Goal: Task Accomplishment & Management: Use online tool/utility

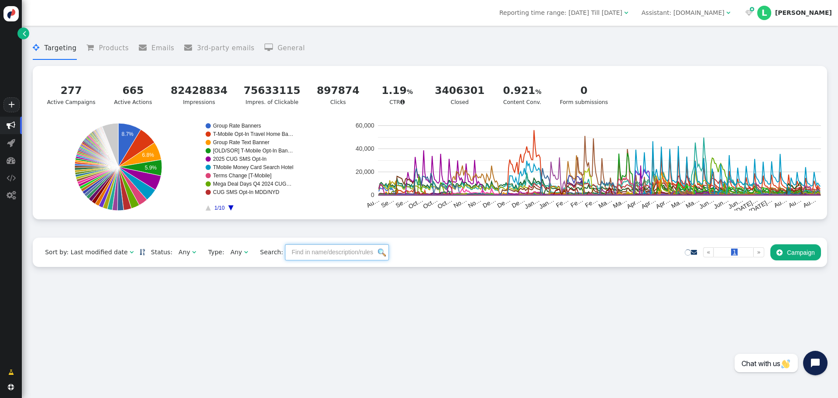
click at [332, 251] on input "text" at bounding box center [337, 252] width 104 height 16
click at [731, 1] on div "Reporting time range: [DATE] Till [DATE]  Assistant: [DOMAIN_NAME]    L [PE…" at bounding box center [430, 13] width 816 height 26
click at [733, 7] on span "Assistant: [DOMAIN_NAME] " at bounding box center [686, 13] width 101 height 14
click at [725, 10] on div "Assistant: [DOMAIN_NAME]" at bounding box center [683, 12] width 83 height 9
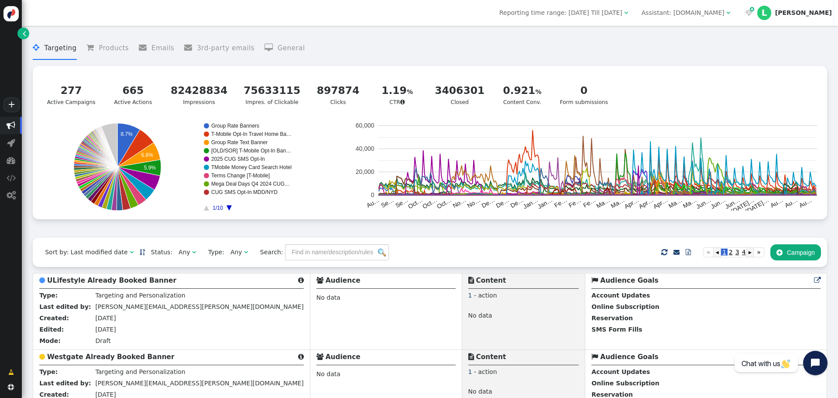
click at [725, 11] on div "Assistant: [DOMAIN_NAME]" at bounding box center [683, 12] width 83 height 9
click at [722, 13] on div "Assistant: [DOMAIN_NAME]" at bounding box center [683, 12] width 83 height 9
click at [725, 10] on div "Assistant: [DOMAIN_NAME]" at bounding box center [683, 12] width 83 height 9
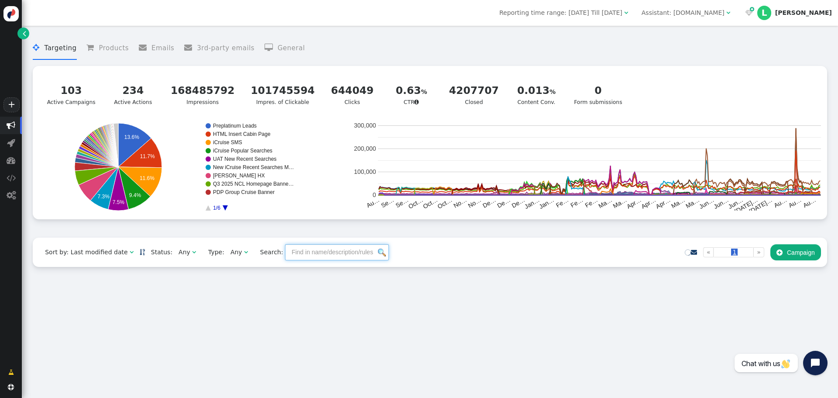
click at [331, 259] on input "text" at bounding box center [337, 252] width 104 height 16
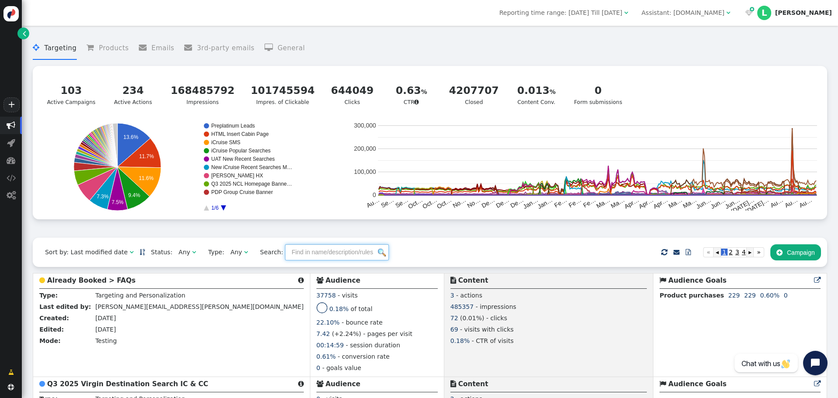
click at [320, 259] on input "text" at bounding box center [337, 252] width 104 height 16
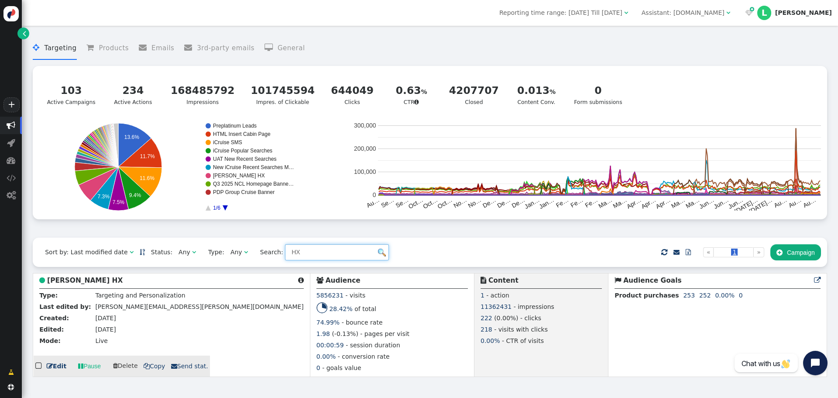
type input "HX"
click at [62, 284] on b "Steller HX" at bounding box center [85, 280] width 76 height 8
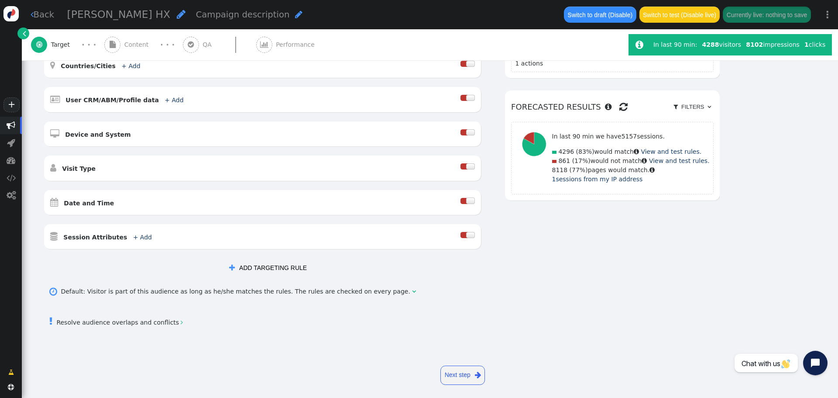
scroll to position [205, 0]
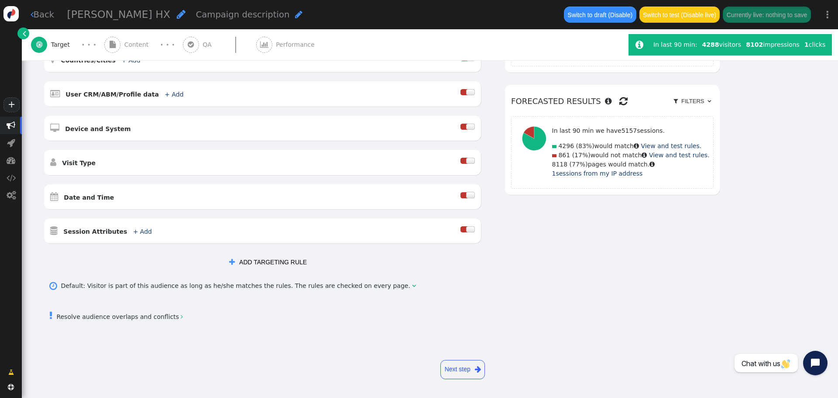
click at [470, 373] on link "Next step " at bounding box center [462, 369] width 45 height 19
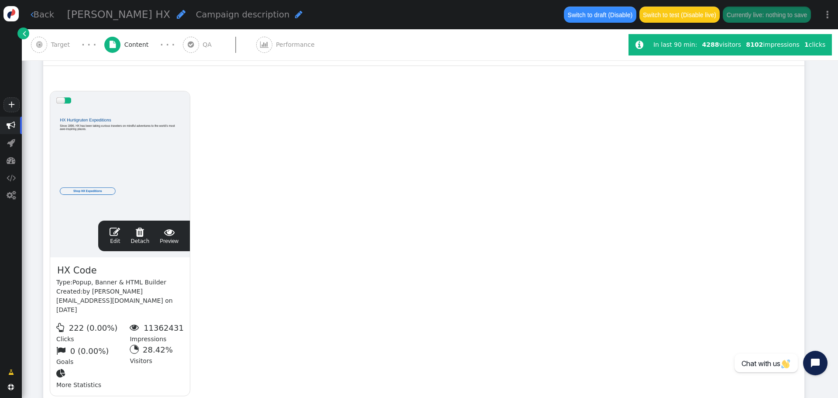
scroll to position [193, 0]
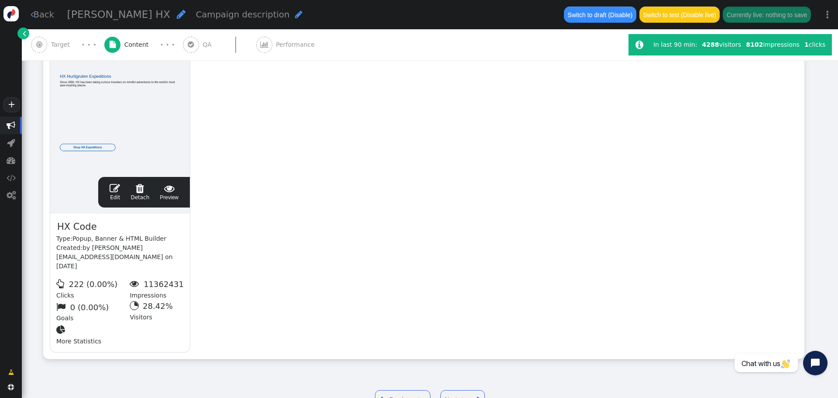
click at [58, 52] on div " Target" at bounding box center [52, 44] width 42 height 31
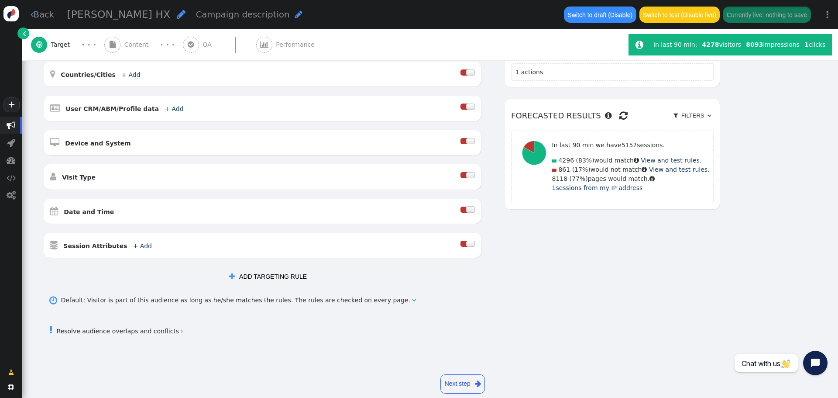
scroll to position [205, 0]
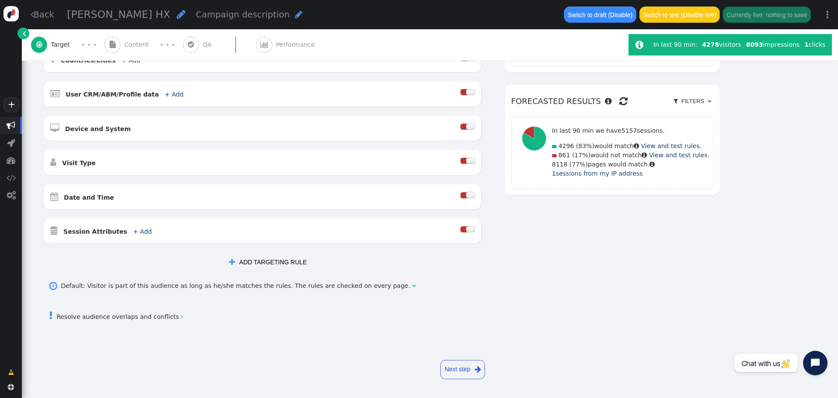
click at [443, 372] on link "Next step " at bounding box center [462, 369] width 45 height 19
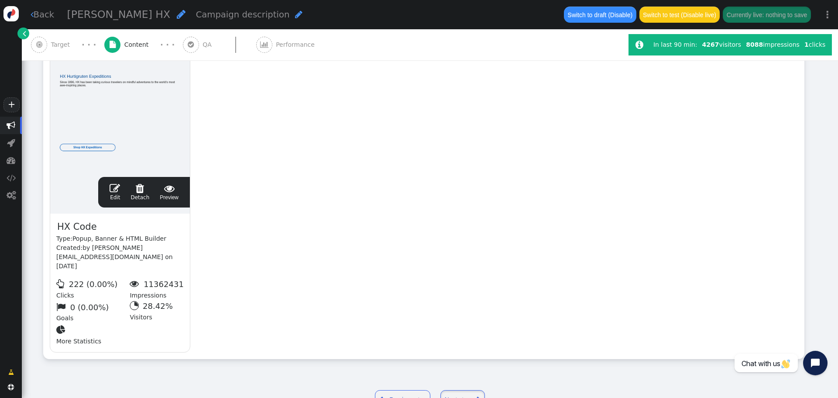
click at [464, 390] on link "Next step " at bounding box center [462, 399] width 45 height 19
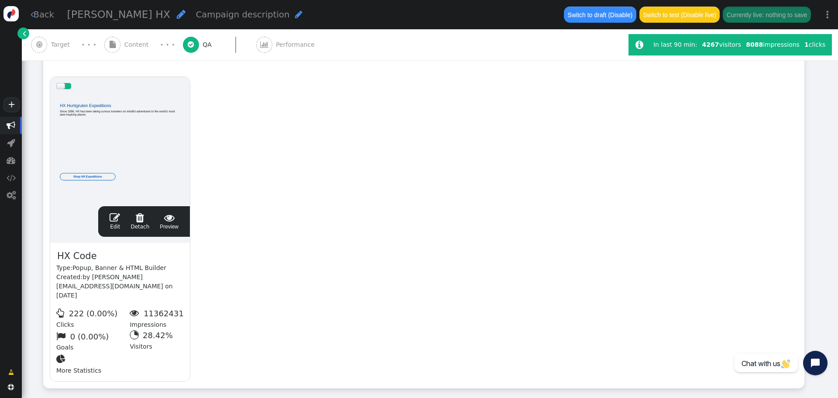
scroll to position [0, 0]
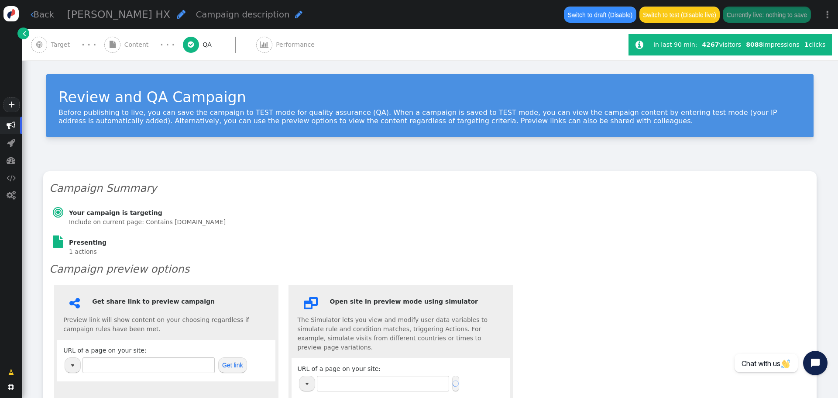
type input "http://m.alaskacruises.com/"
click at [59, 53] on div " Target" at bounding box center [52, 44] width 42 height 31
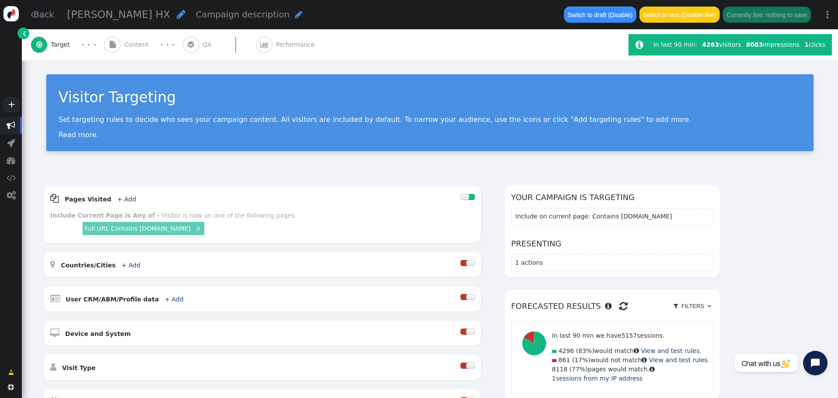
click at [110, 39] on span "" at bounding box center [112, 45] width 16 height 16
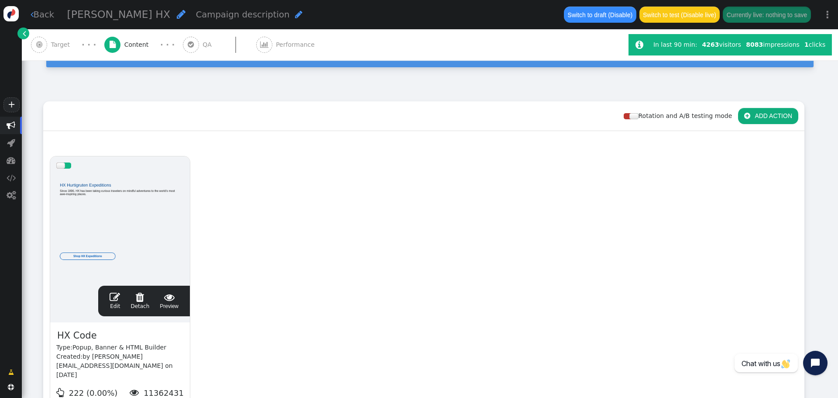
scroll to position [87, 0]
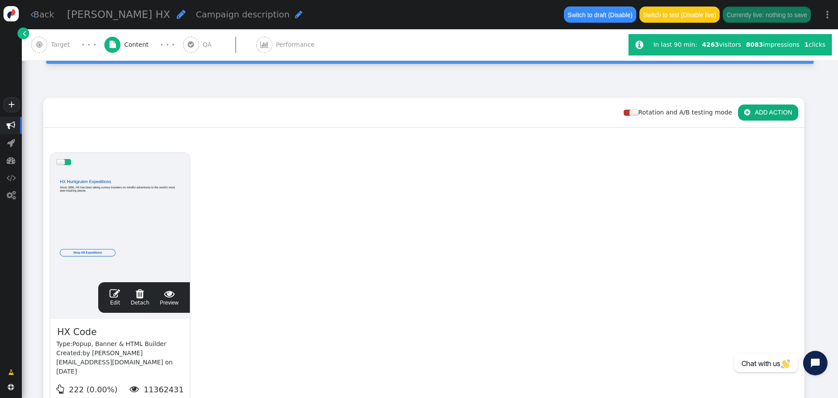
click at [114, 287] on div " Edit  Detach  Preview" at bounding box center [144, 297] width 92 height 31
click at [114, 299] on link " Edit" at bounding box center [115, 297] width 10 height 18
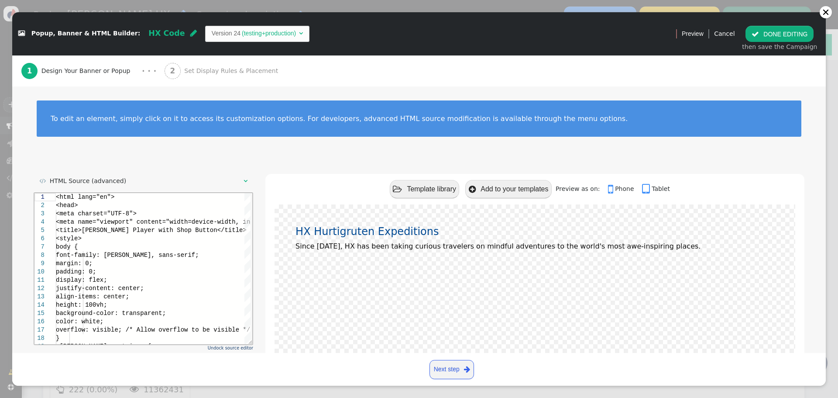
scroll to position [0, 0]
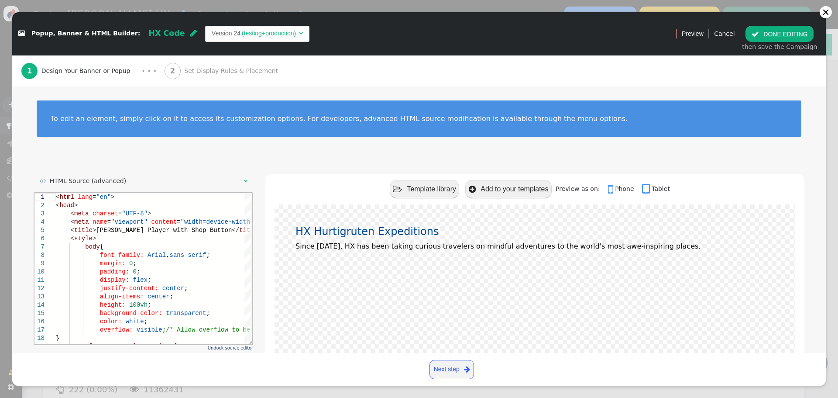
click at [203, 78] on div "2 Set Display Rules & Placement" at bounding box center [223, 70] width 117 height 31
